Goal: Find specific page/section: Find specific page/section

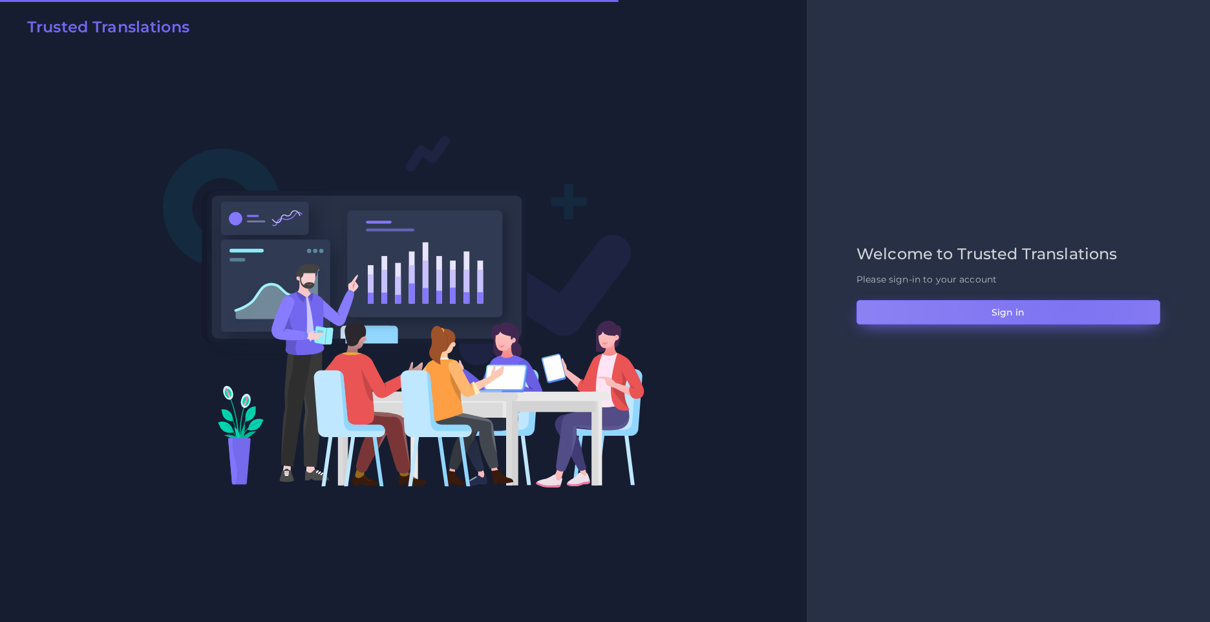
click at [1068, 304] on button "Sign in" at bounding box center [1008, 312] width 304 height 25
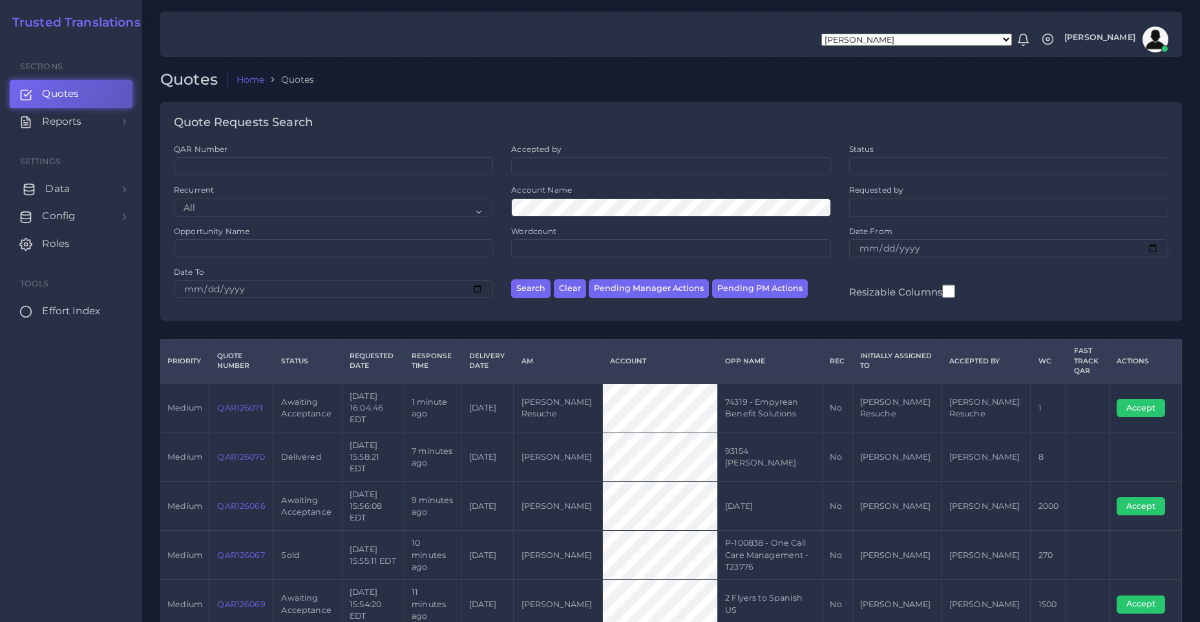
click at [72, 192] on link "Data" at bounding box center [71, 188] width 123 height 27
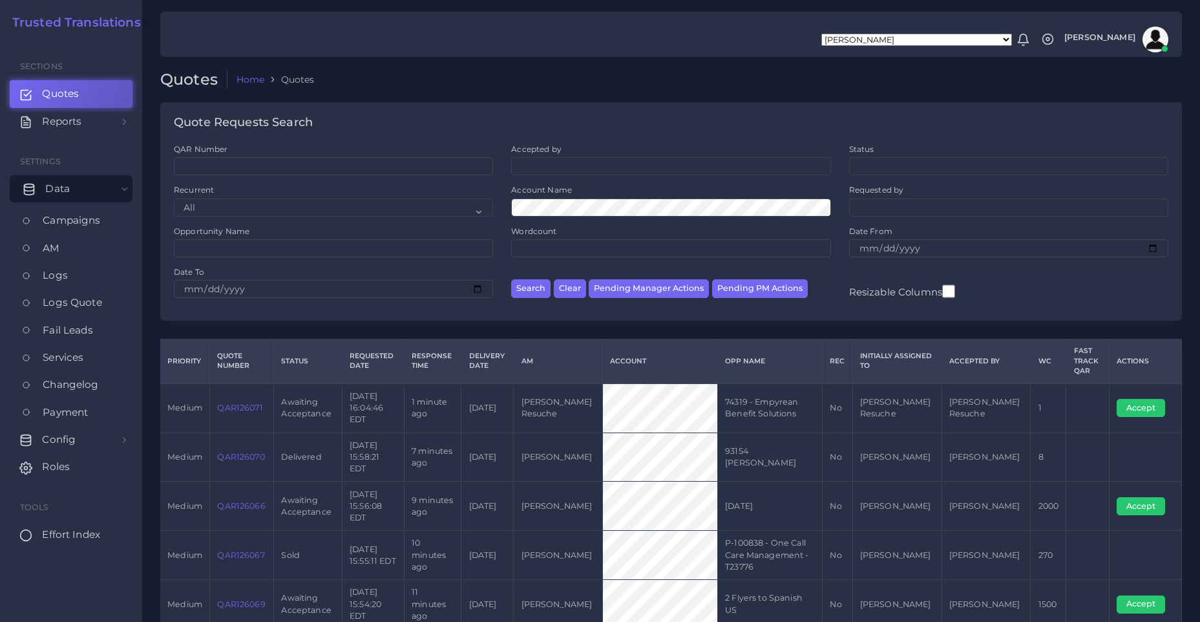
click at [80, 190] on link "Data" at bounding box center [71, 188] width 123 height 27
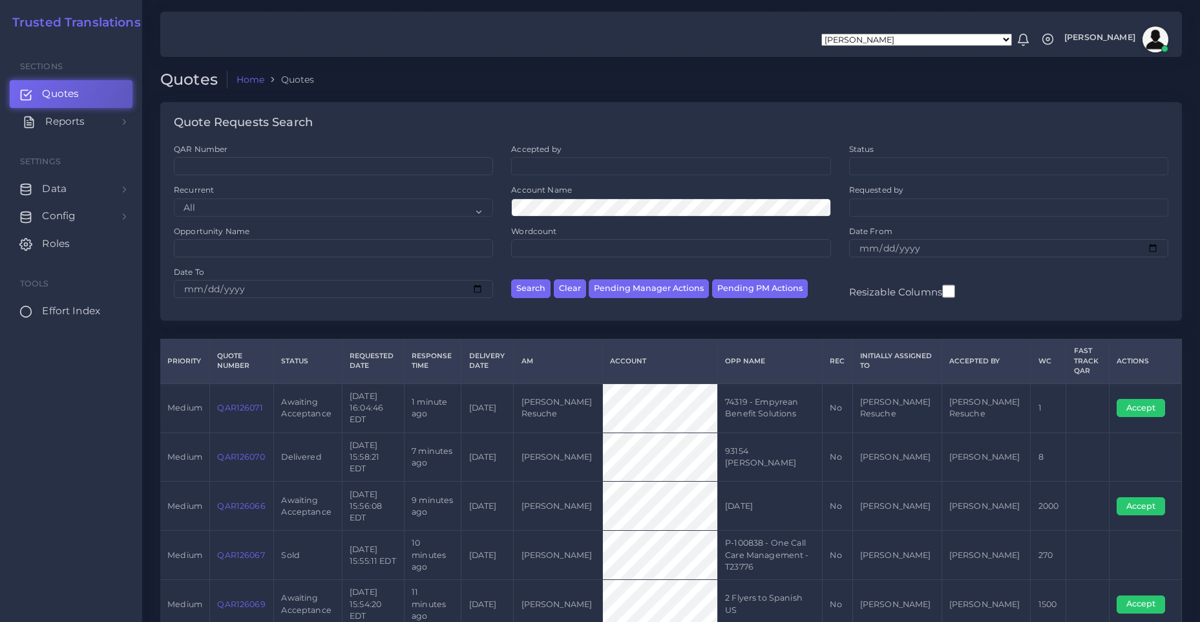
click at [94, 124] on link "Reports" at bounding box center [71, 121] width 123 height 27
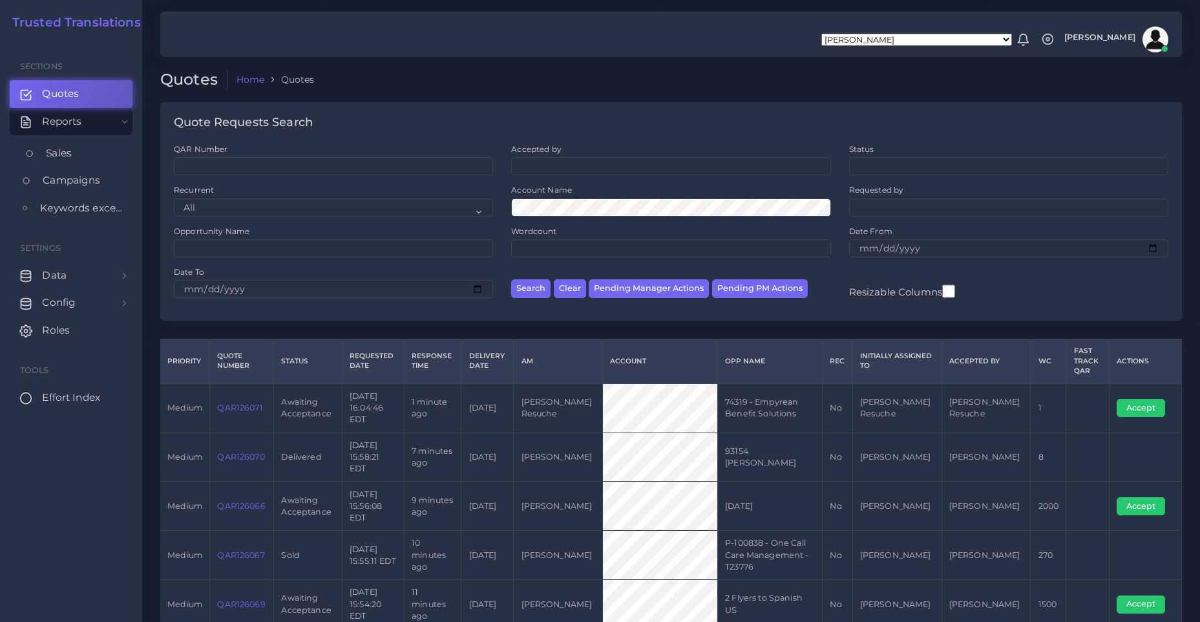
click at [86, 156] on link "Sales" at bounding box center [71, 153] width 123 height 27
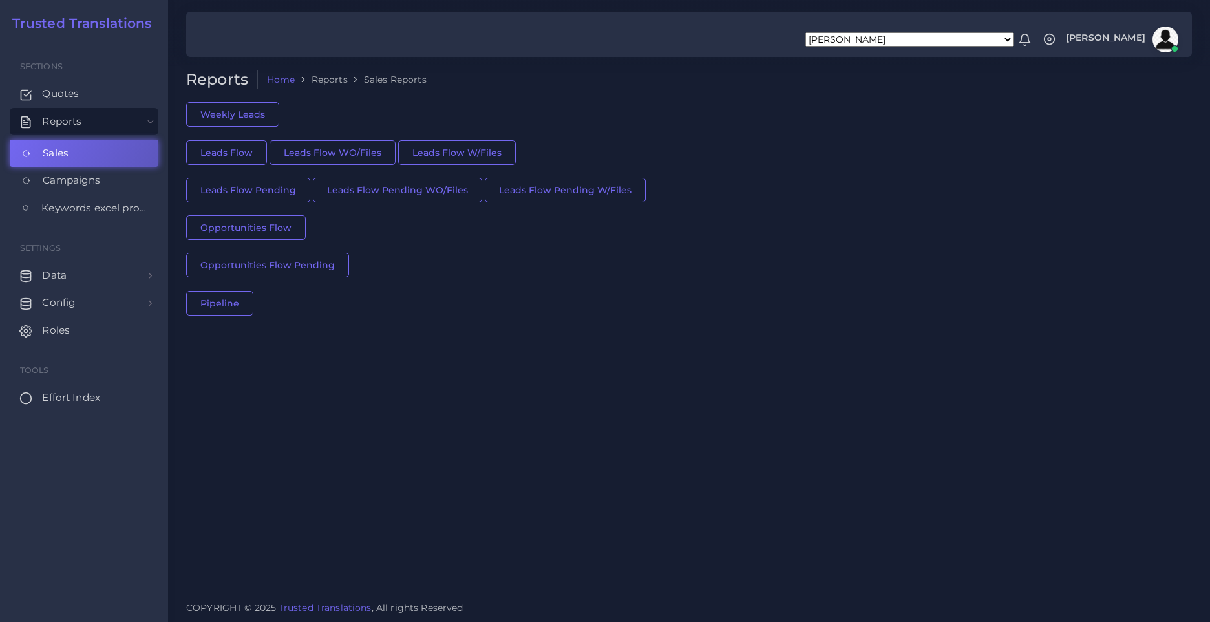
click at [94, 395] on span "Effort Index" at bounding box center [71, 397] width 58 height 14
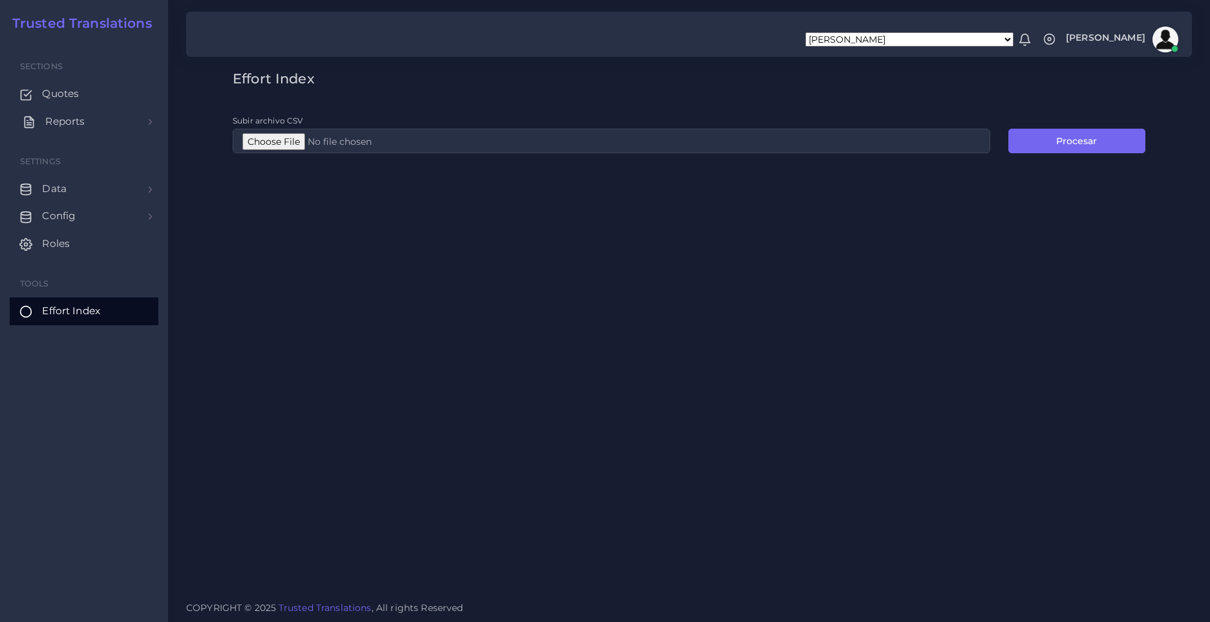
click at [79, 122] on span "Reports" at bounding box center [64, 121] width 39 height 14
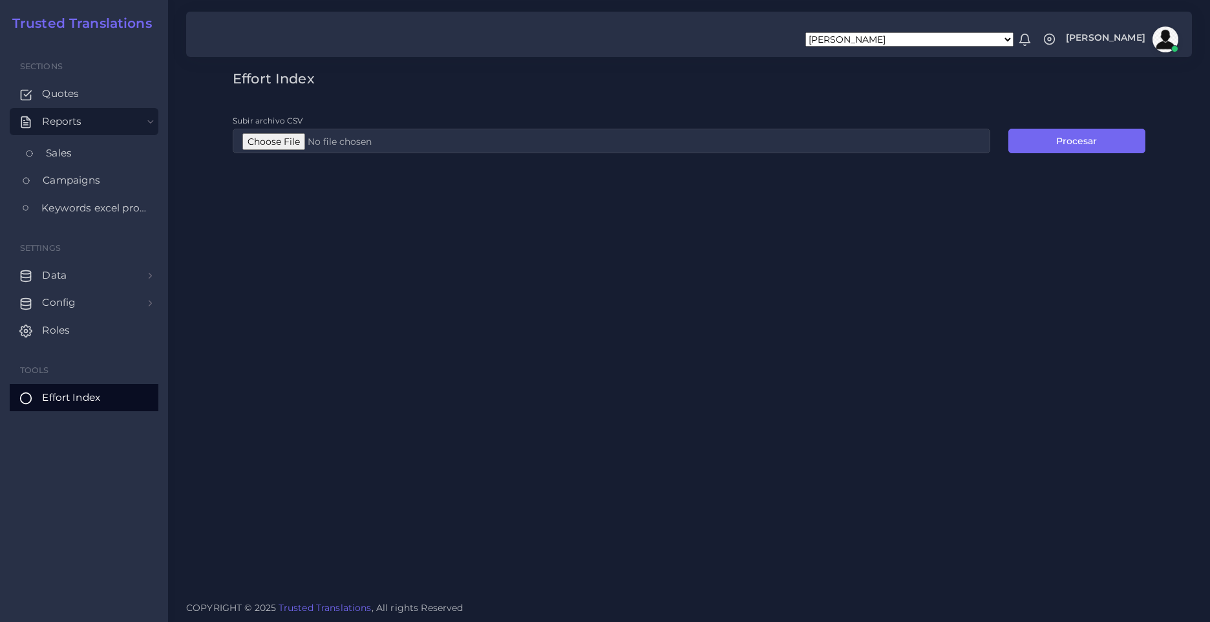
click at [98, 149] on link "Sales" at bounding box center [84, 153] width 149 height 27
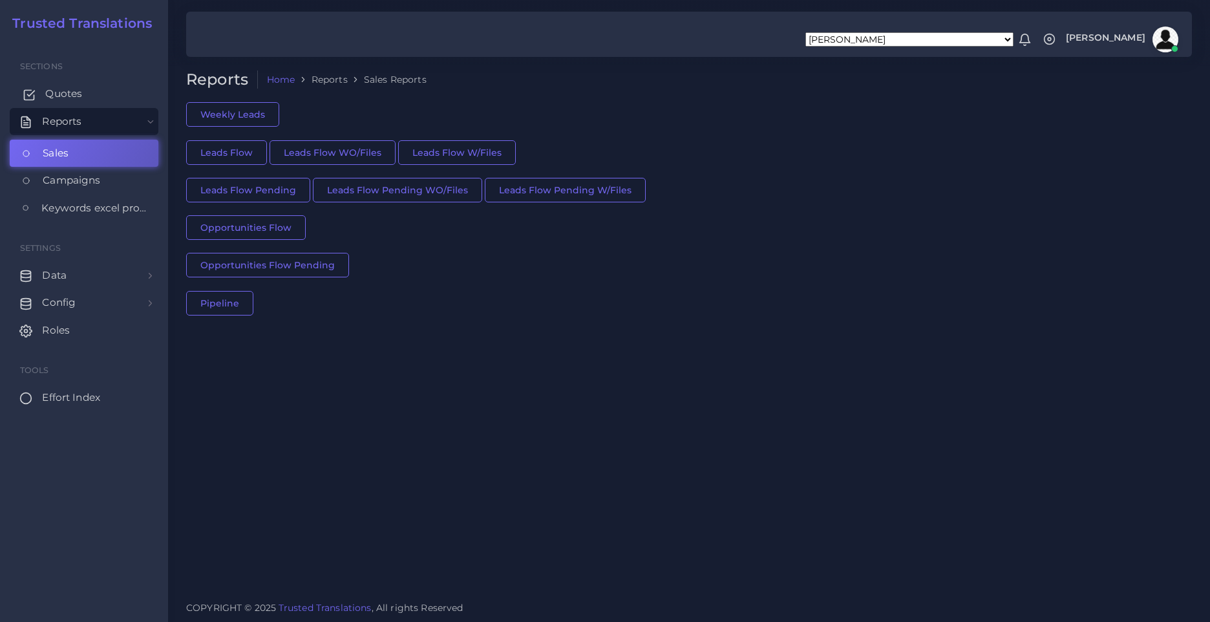
click at [88, 90] on link "Quotes" at bounding box center [84, 93] width 149 height 27
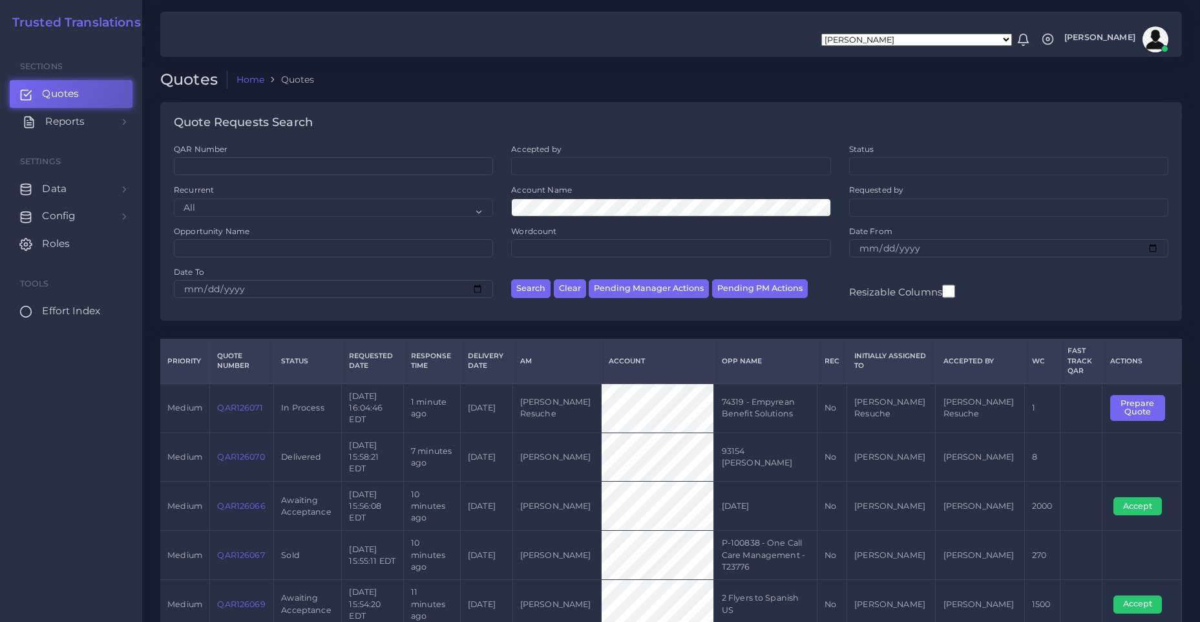
click at [100, 120] on link "Reports" at bounding box center [71, 121] width 123 height 27
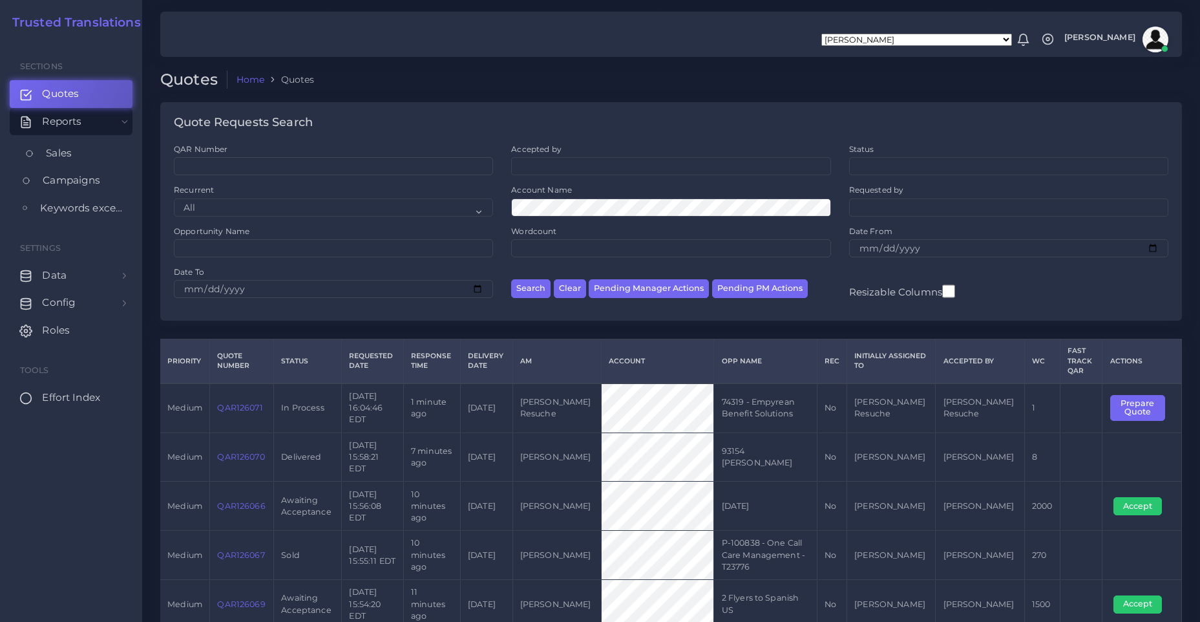
click at [104, 160] on link "Sales" at bounding box center [71, 153] width 123 height 27
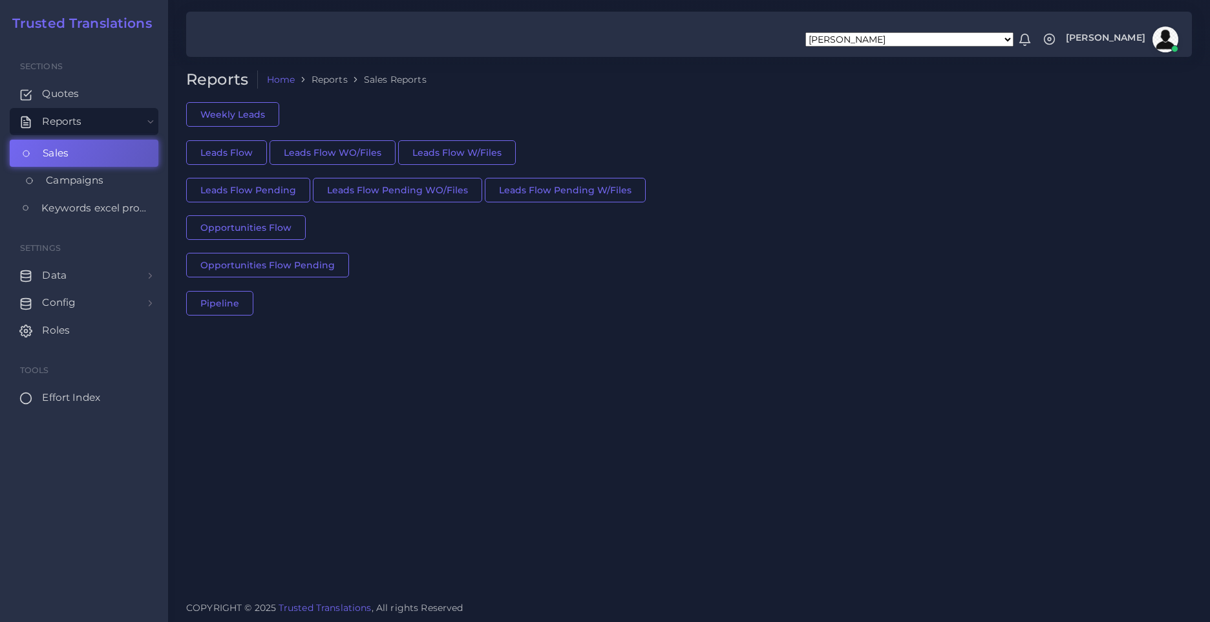
click at [101, 183] on span "Campaigns" at bounding box center [75, 180] width 58 height 14
click at [95, 393] on span "Effort Index" at bounding box center [71, 397] width 58 height 14
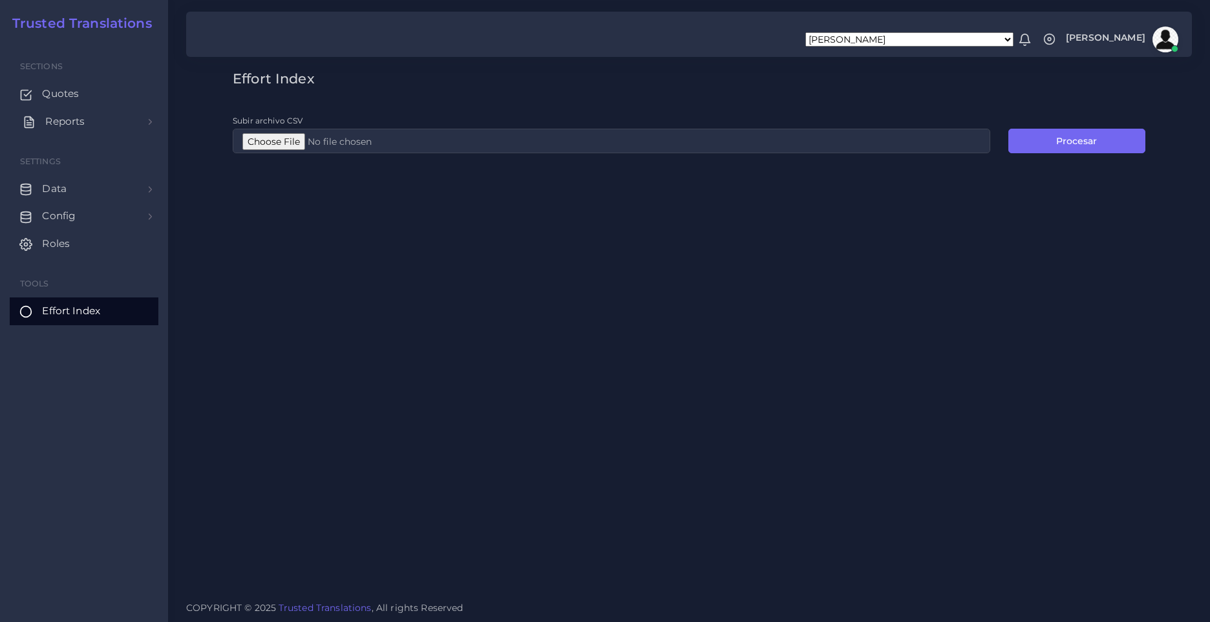
click at [108, 126] on link "Reports" at bounding box center [84, 121] width 149 height 27
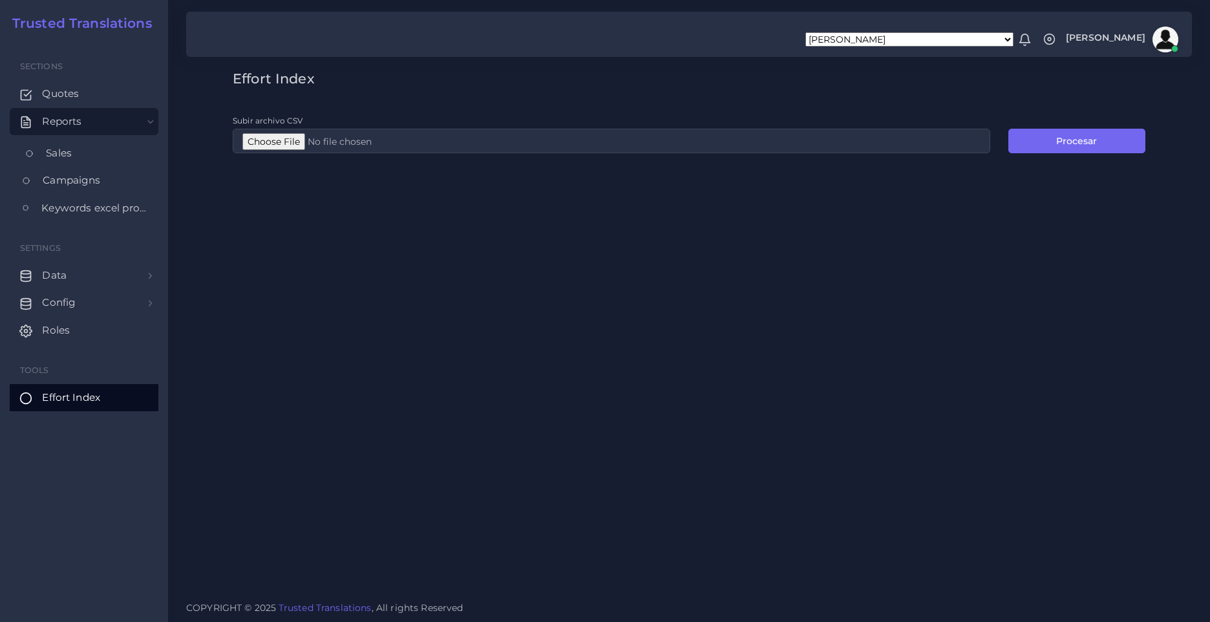
click at [100, 146] on link "Sales" at bounding box center [84, 153] width 149 height 27
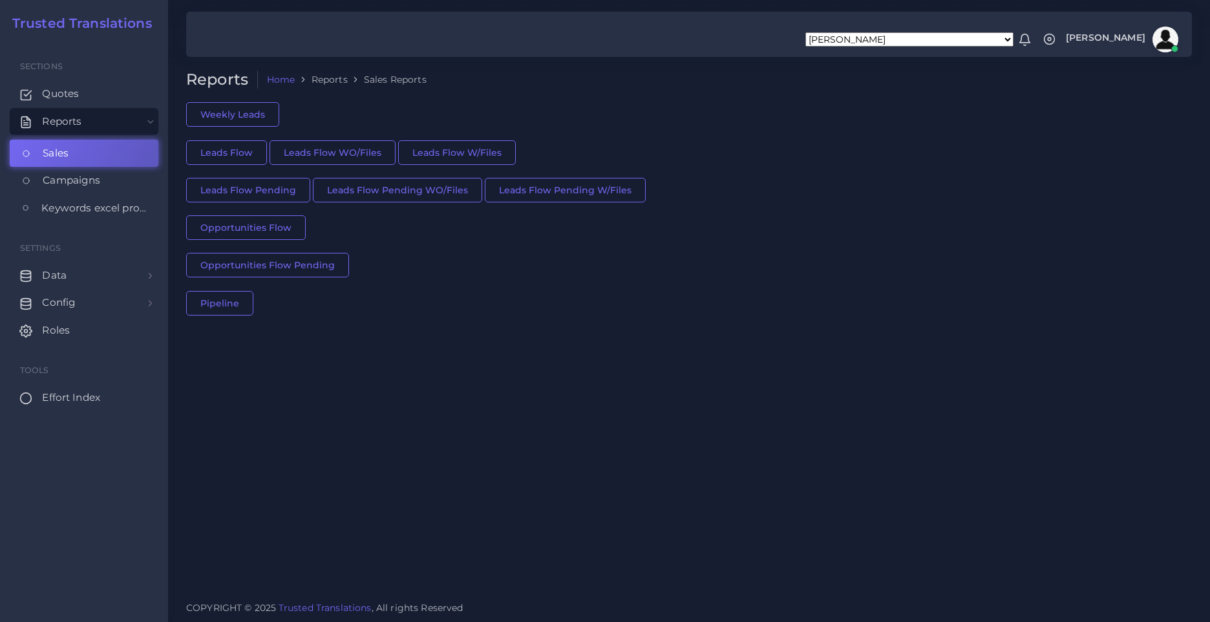
click at [66, 400] on span "Effort Index" at bounding box center [71, 397] width 58 height 14
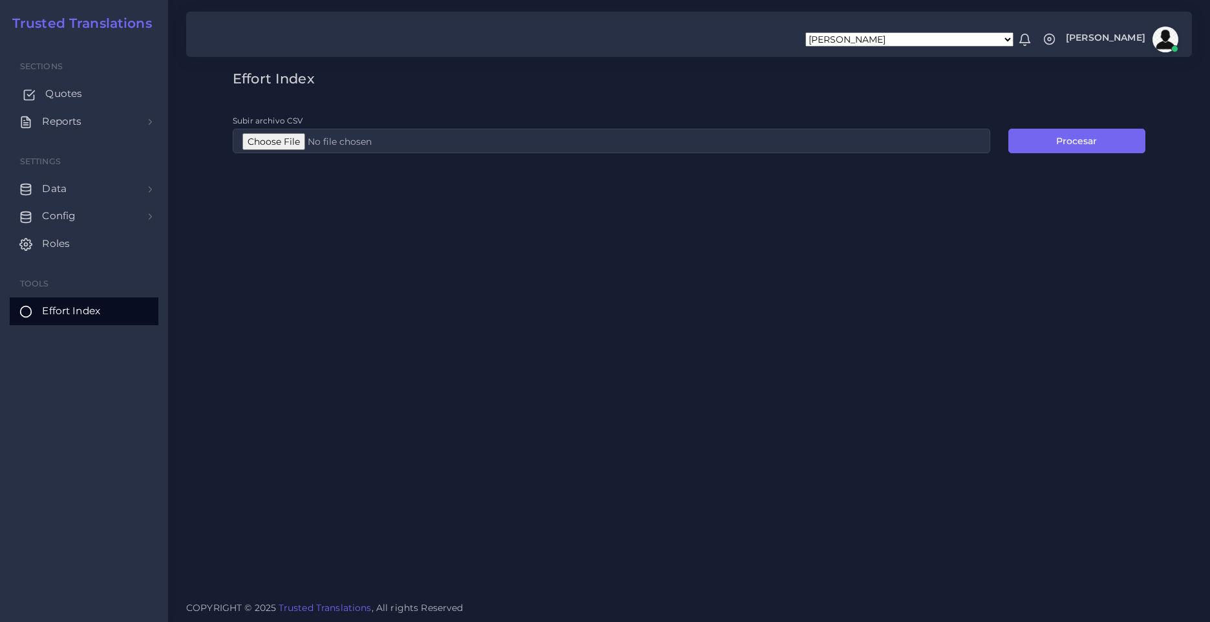
click at [113, 88] on link "Quotes" at bounding box center [84, 93] width 149 height 27
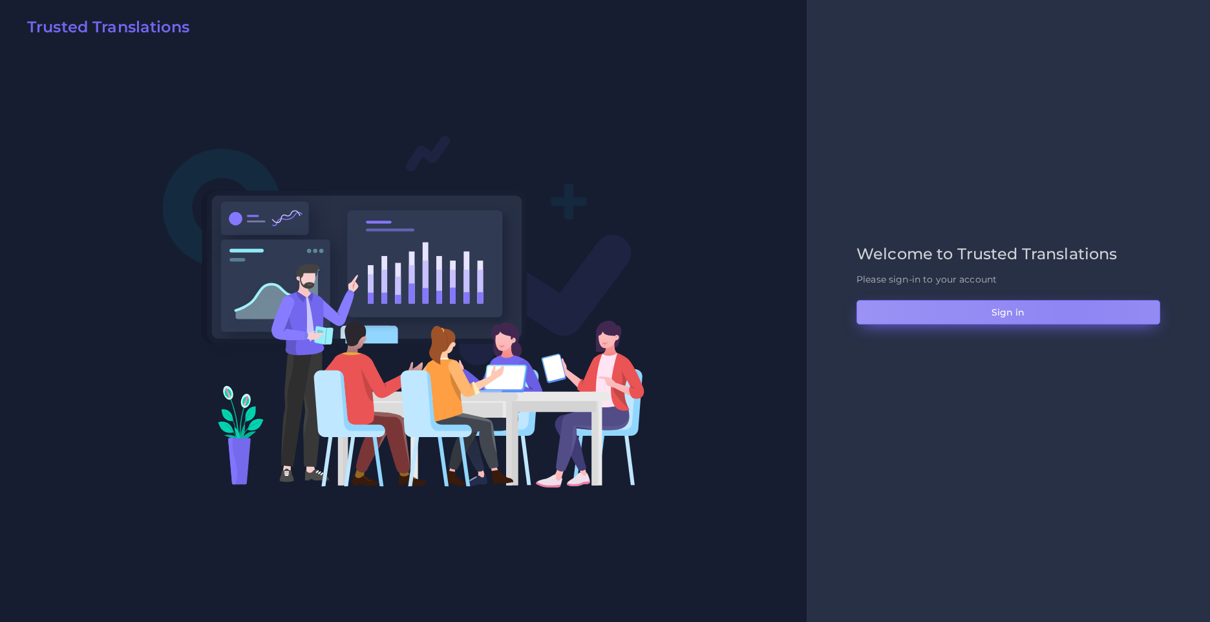
click at [1070, 309] on button "Sign in" at bounding box center [1008, 312] width 304 height 25
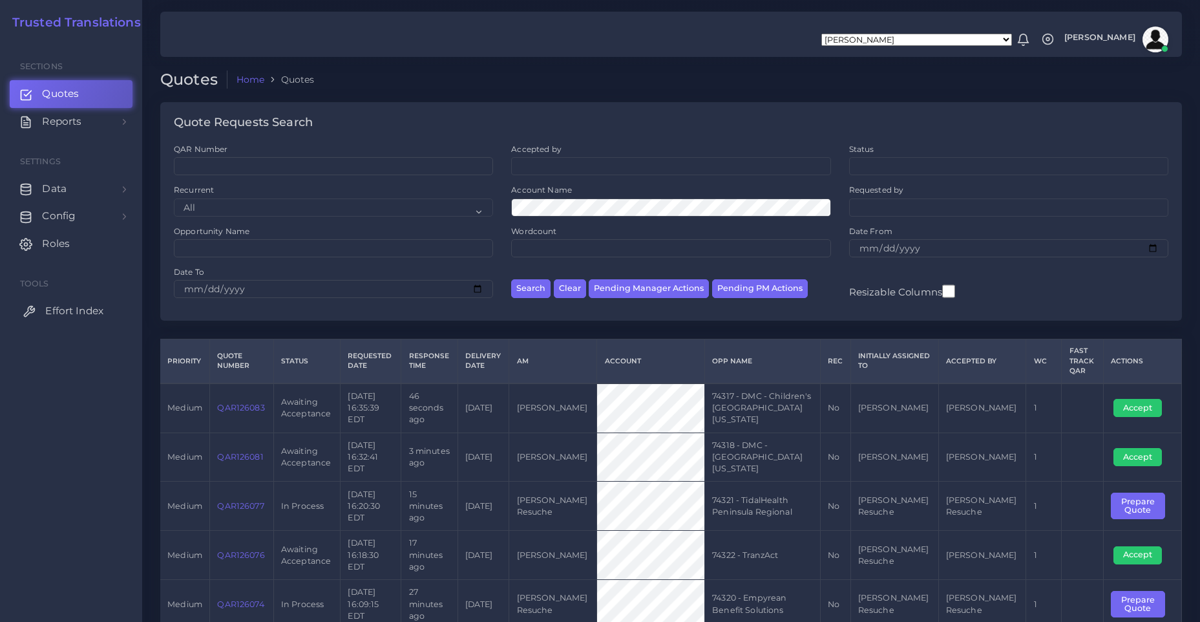
click at [59, 313] on span "Effort Index" at bounding box center [74, 311] width 58 height 14
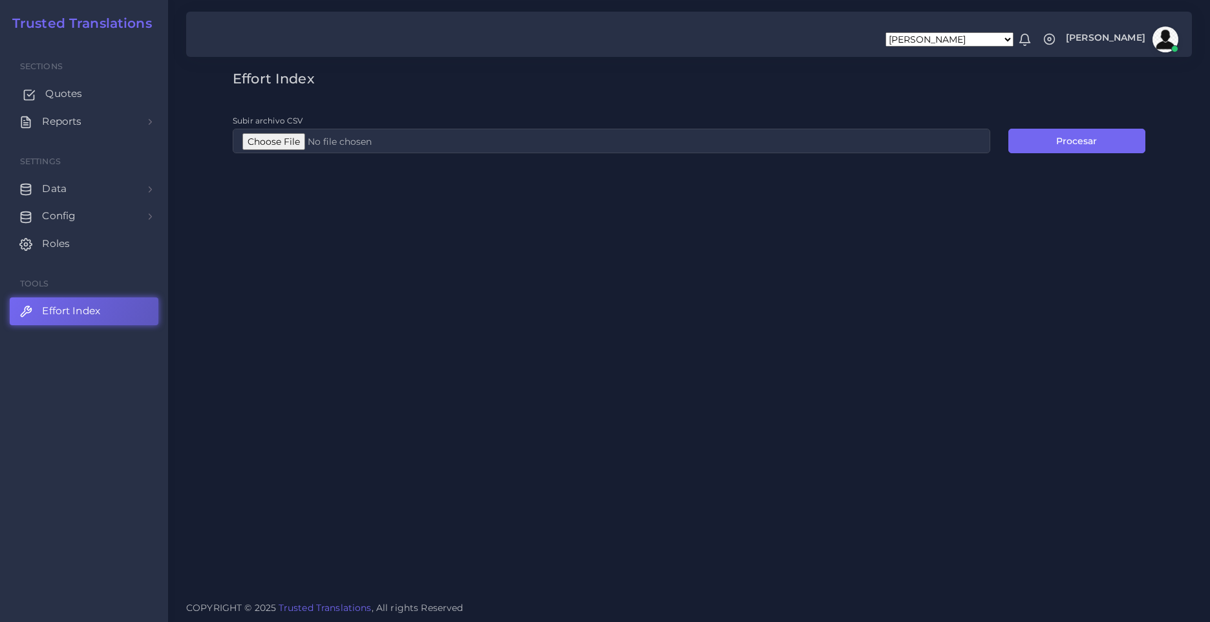
click at [102, 95] on link "Quotes" at bounding box center [84, 93] width 149 height 27
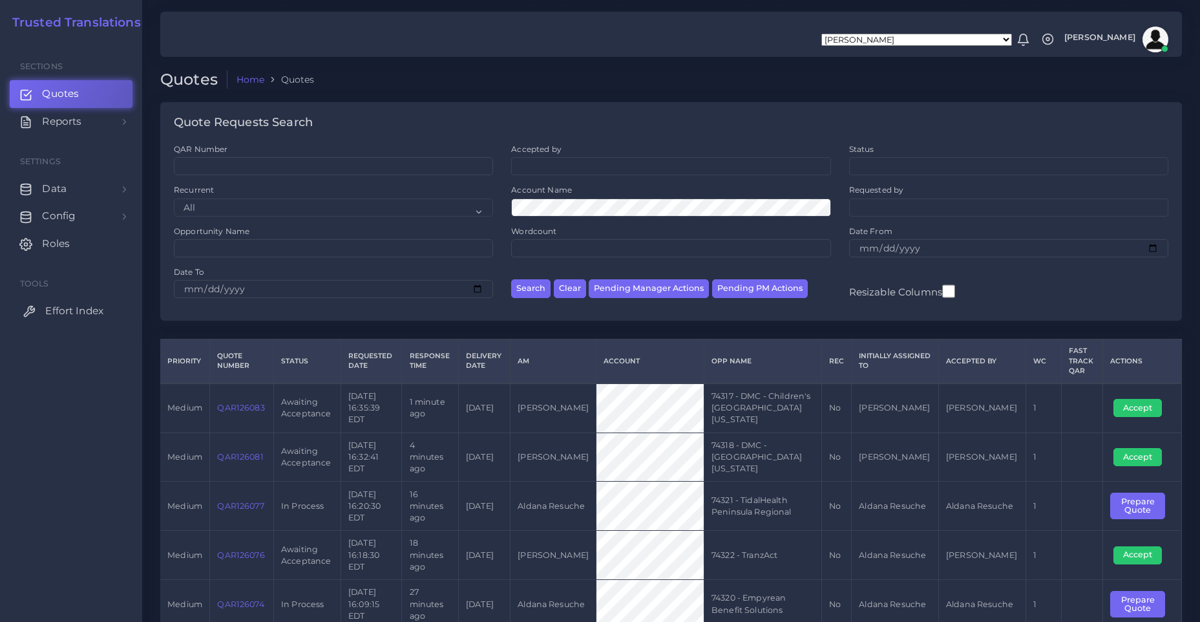
click at [99, 311] on span "Effort Index" at bounding box center [74, 311] width 58 height 14
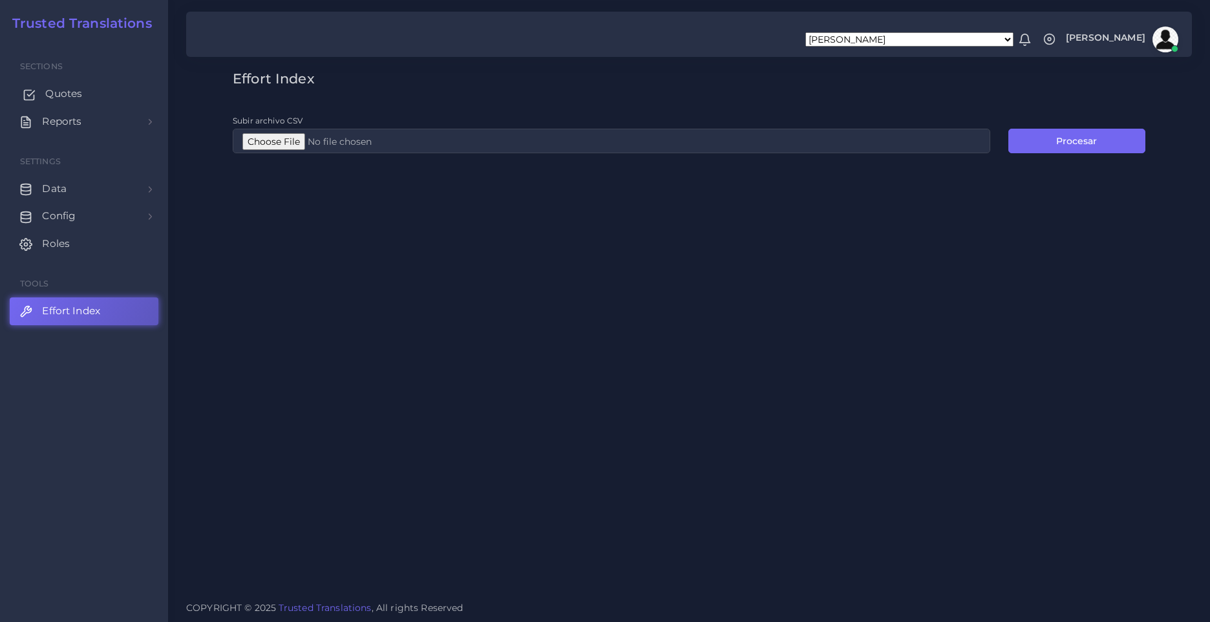
click at [94, 96] on link "Quotes" at bounding box center [84, 93] width 149 height 27
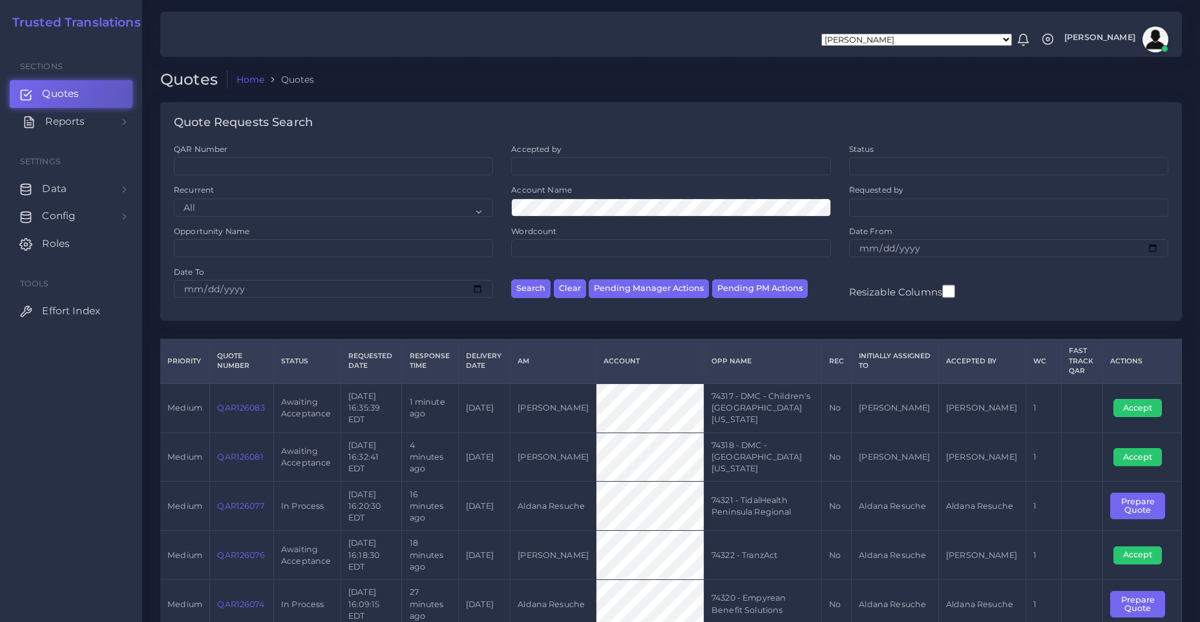
click at [82, 129] on link "Reports" at bounding box center [71, 121] width 123 height 27
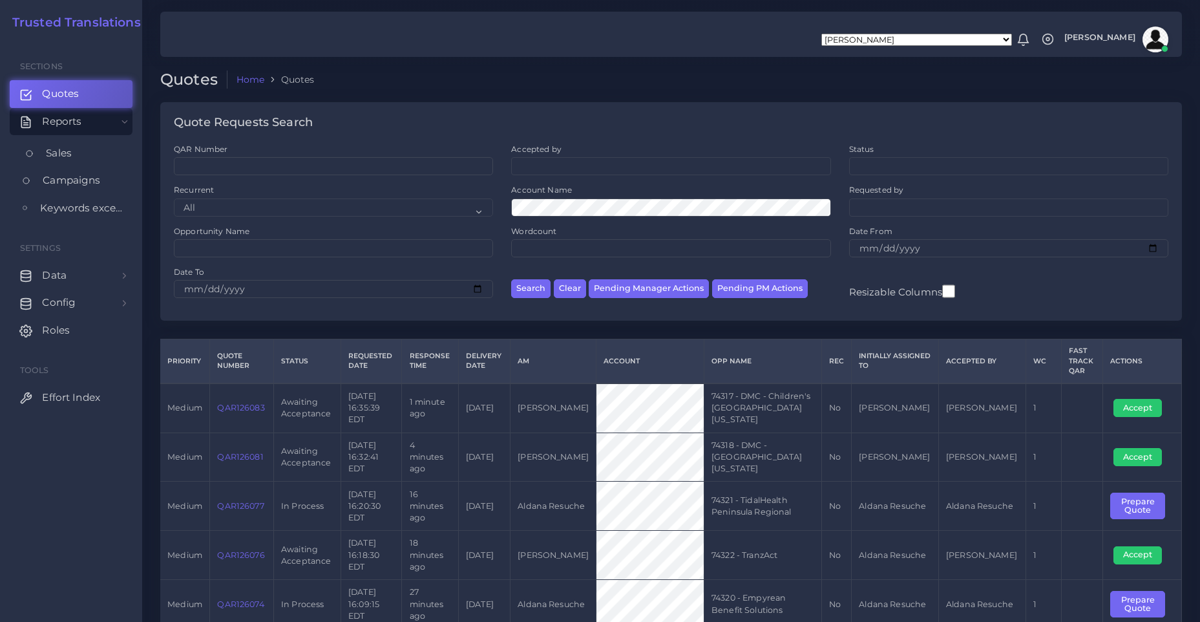
click at [64, 142] on link "Sales" at bounding box center [71, 153] width 123 height 27
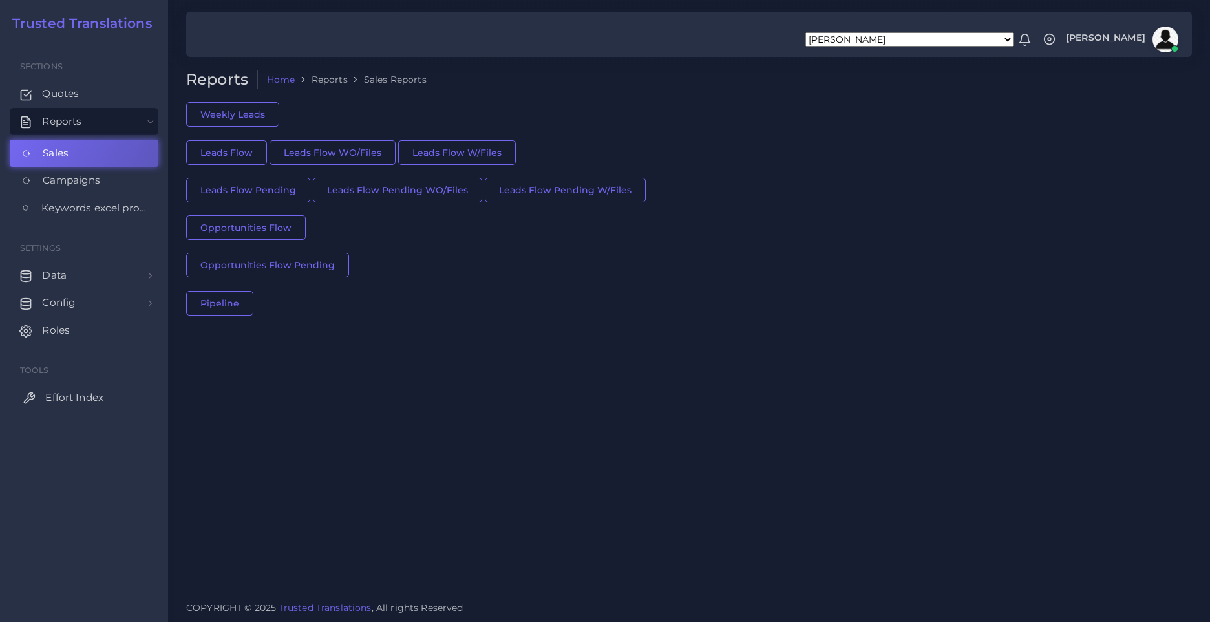
click at [96, 391] on span "Effort Index" at bounding box center [74, 397] width 58 height 14
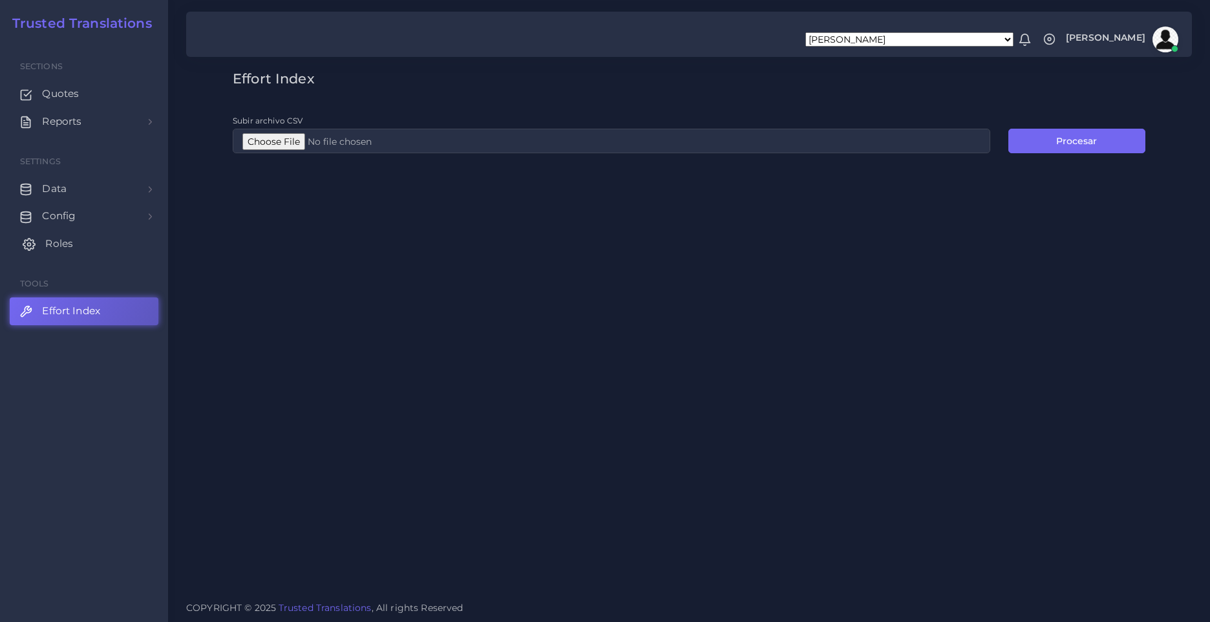
click at [112, 251] on link "Roles" at bounding box center [84, 243] width 149 height 27
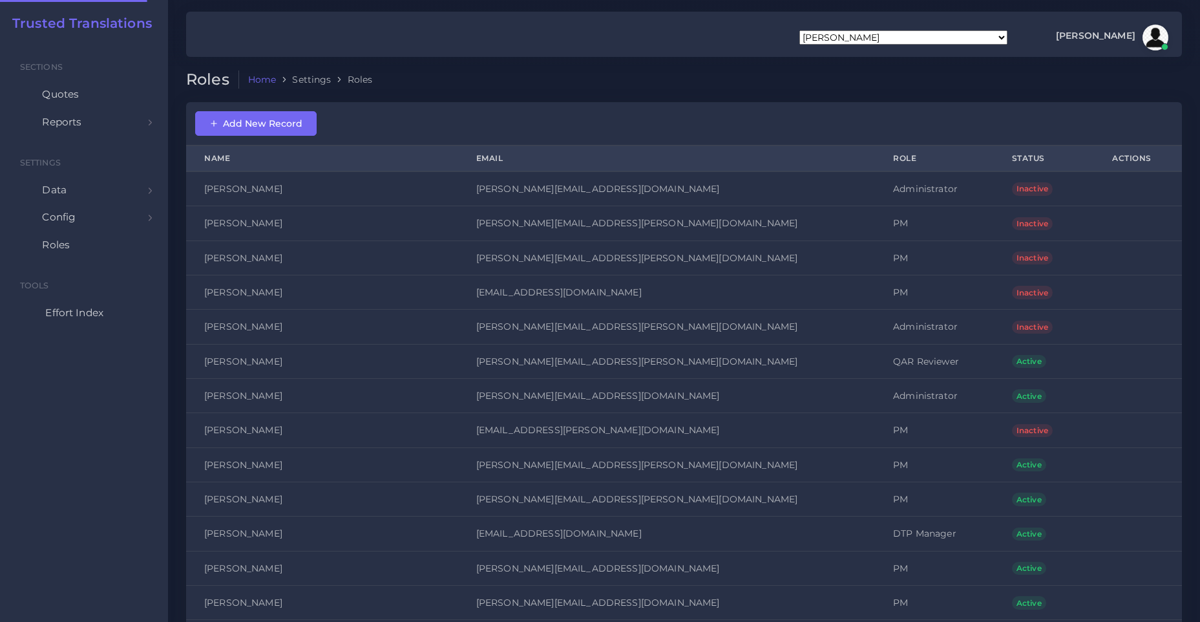
click at [103, 319] on span "Effort Index" at bounding box center [74, 313] width 58 height 14
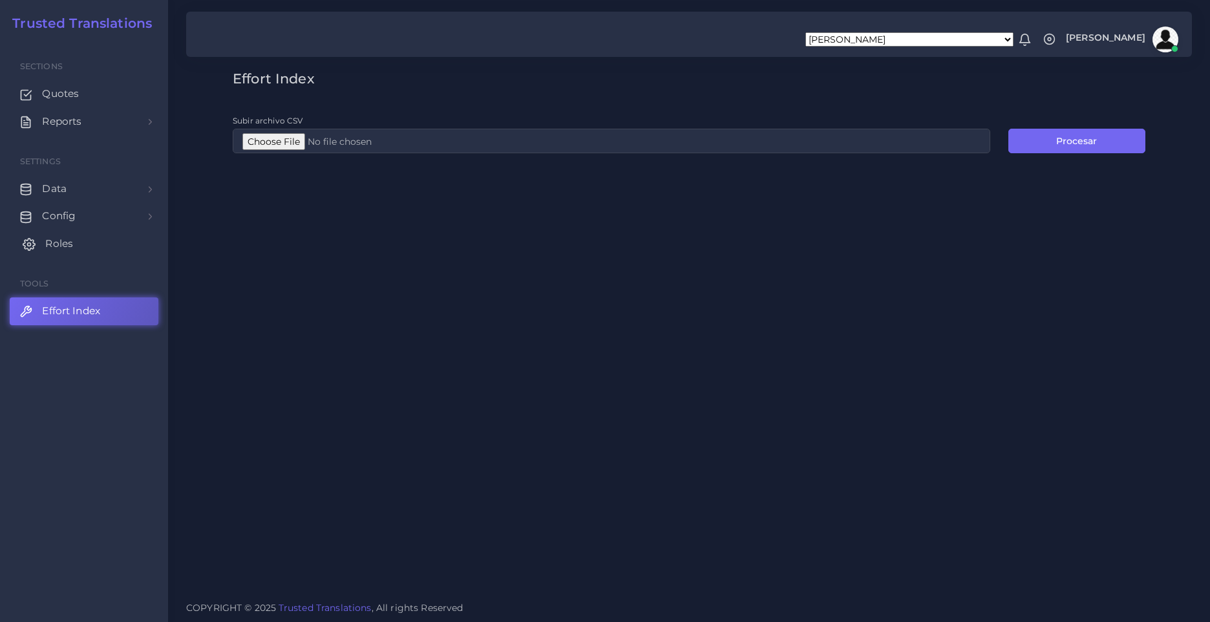
click at [83, 239] on link "Roles" at bounding box center [84, 243] width 149 height 27
